Goal: Task Accomplishment & Management: Use online tool/utility

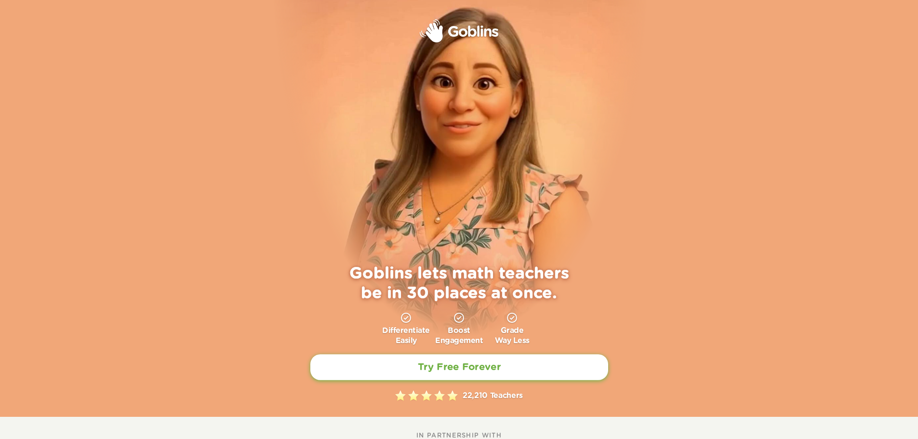
click at [479, 362] on h2 "Try Free Forever" at bounding box center [458, 367] width 83 height 12
